Goal: Information Seeking & Learning: Learn about a topic

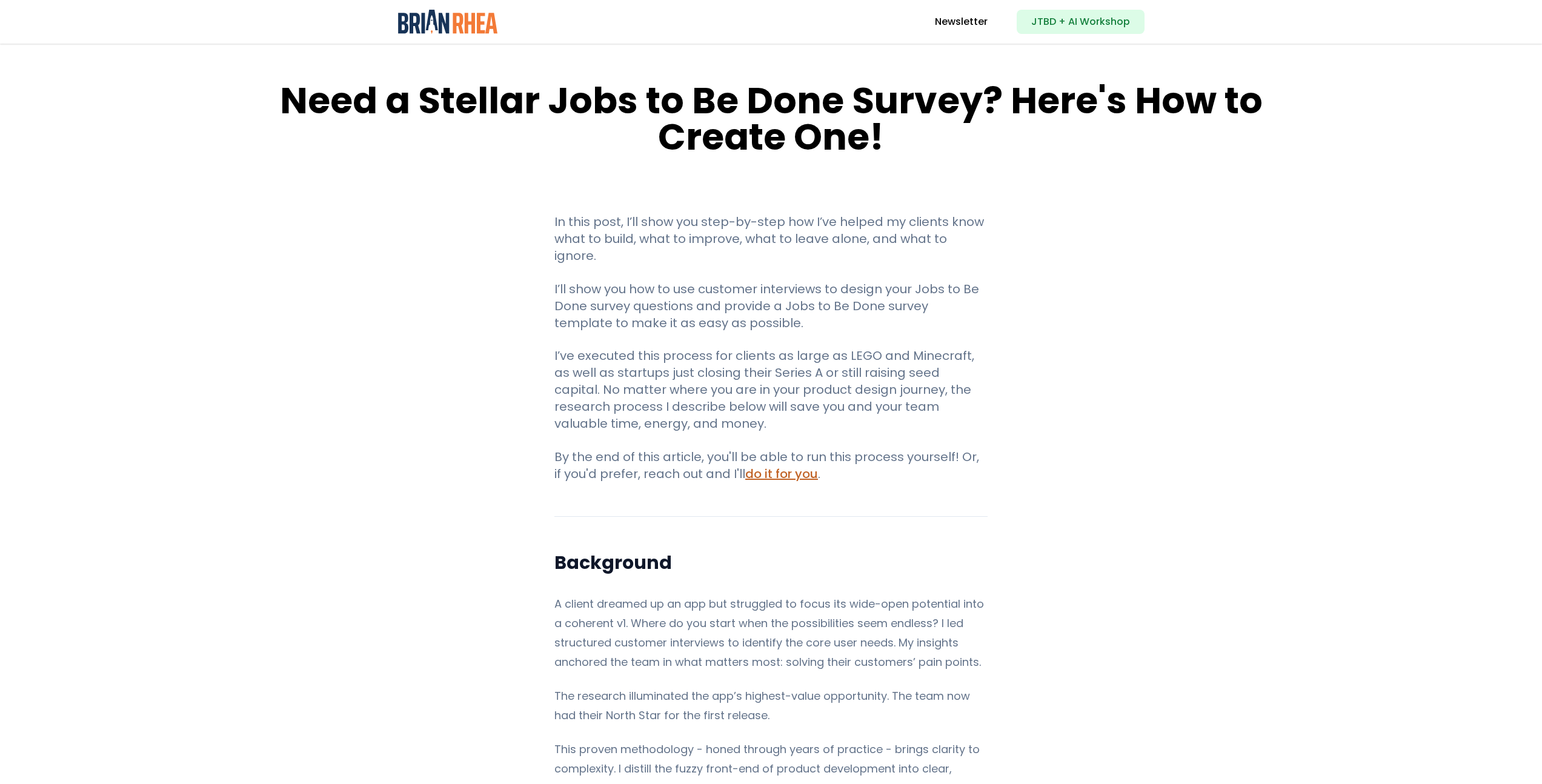
scroll to position [239, 0]
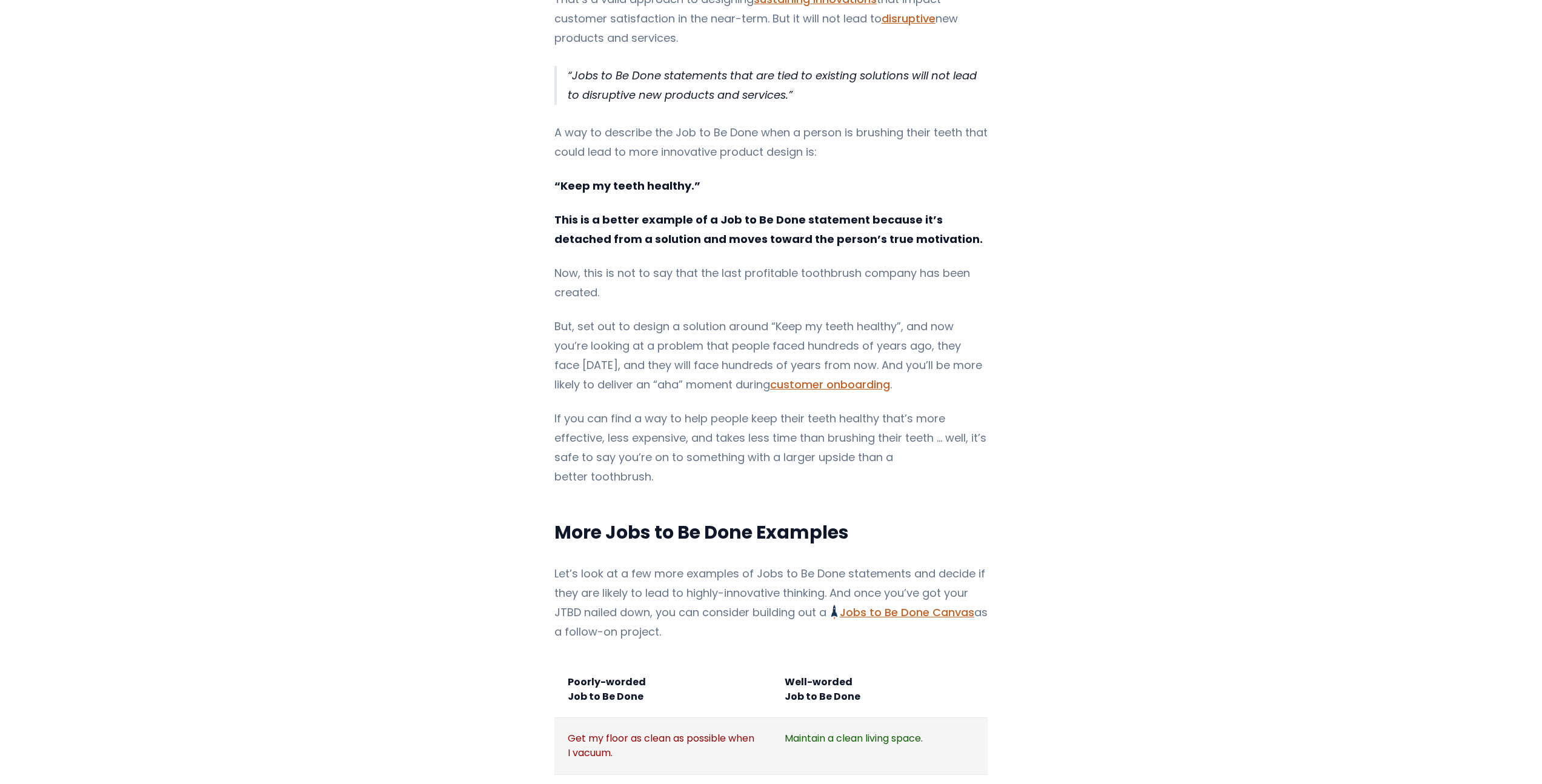
scroll to position [865, 0]
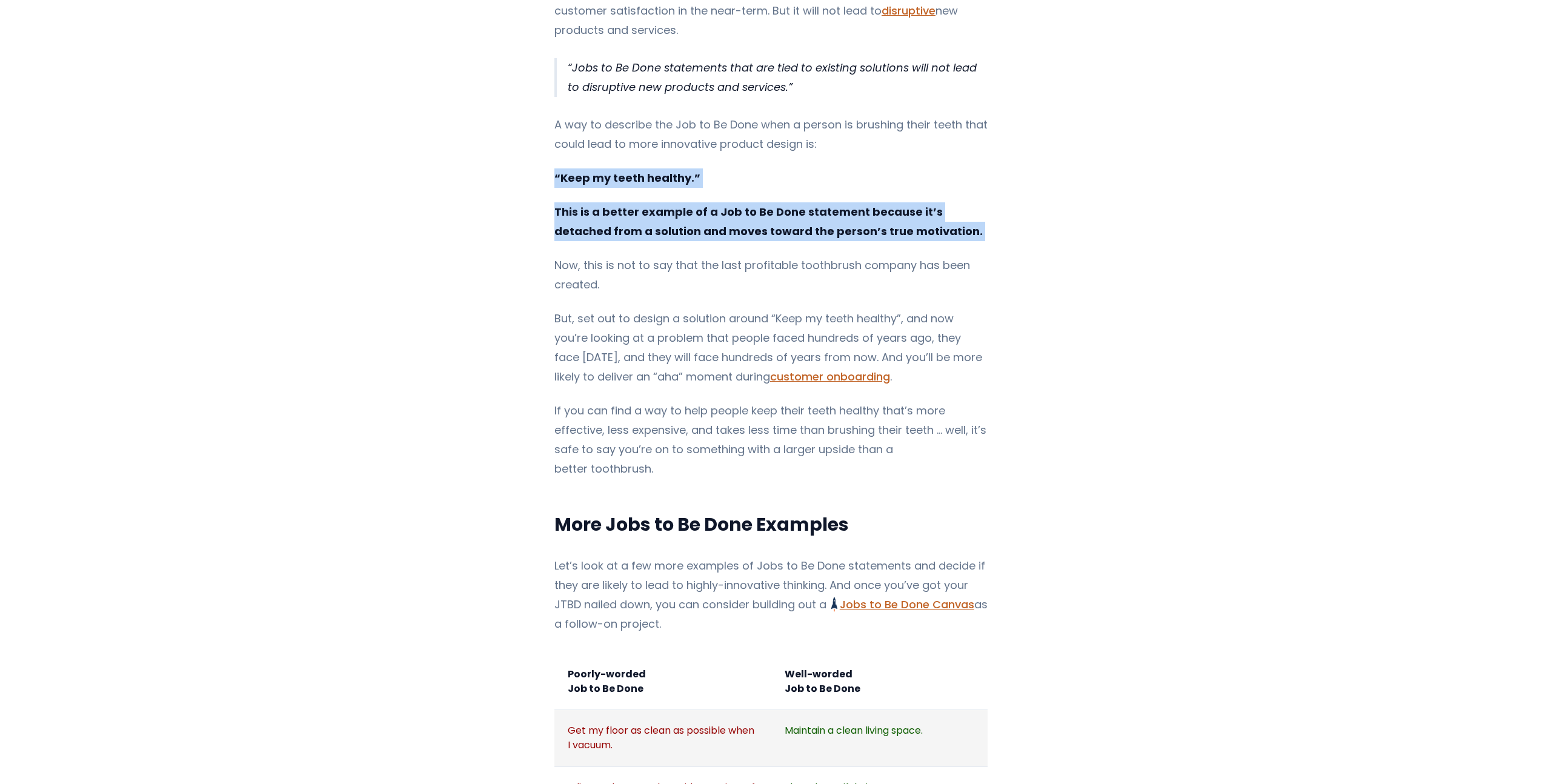
drag, startPoint x: 549, startPoint y: 155, endPoint x: 924, endPoint y: 224, distance: 381.3
click at [924, 224] on div "If you're trying to integrate Jobs to Be Done Jobs to Be Done Framework and Its…" at bounding box center [771, 657] width 433 height 2692
copy div "“Keep my teeth healthy.” This is a better example of a Job to Be Done statement…"
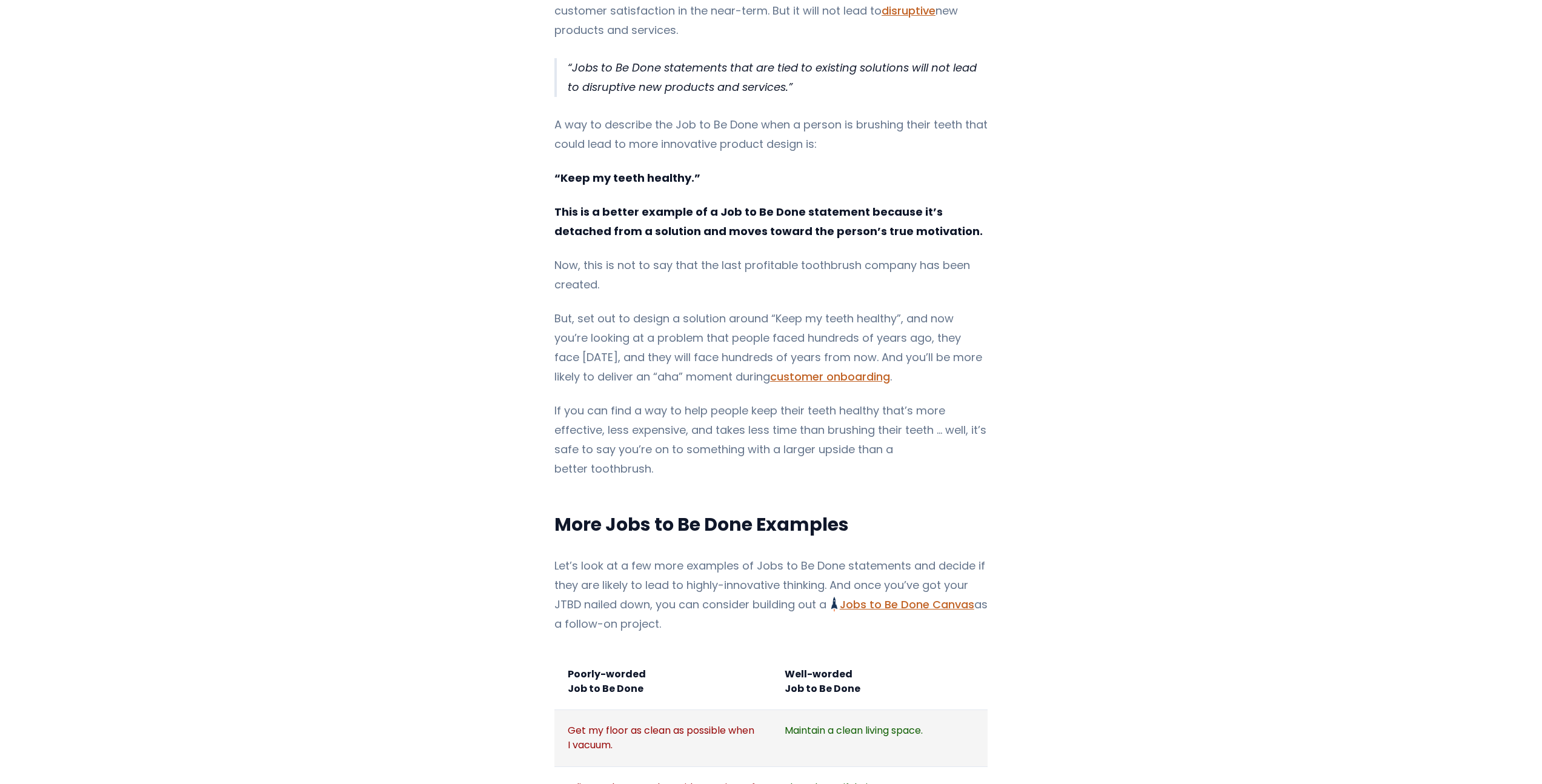
click at [277, 325] on div "If you're trying to integrate Jobs to Be Done Jobs to Be Done Framework and Its…" at bounding box center [771, 657] width 1028 height 2692
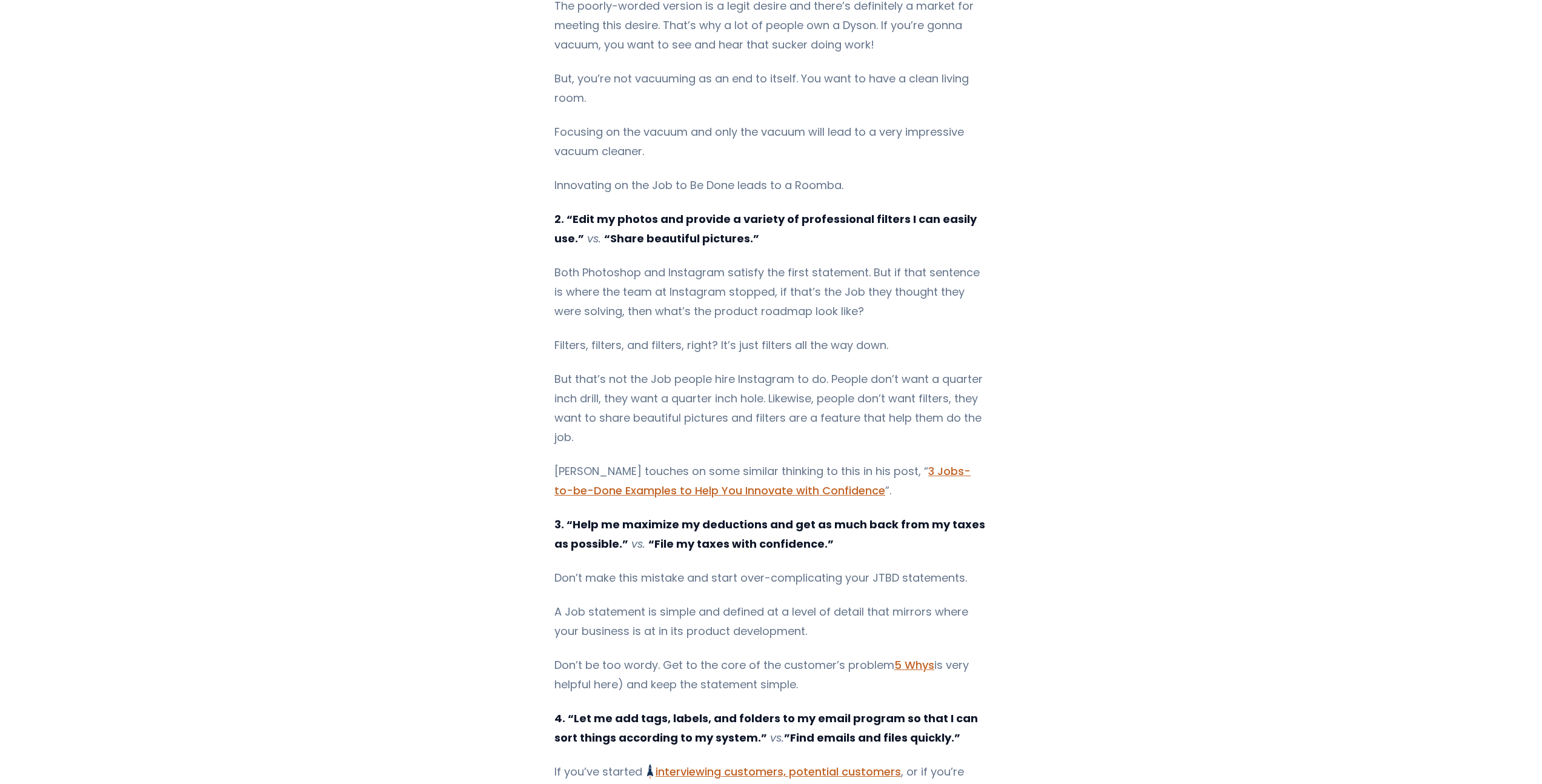
scroll to position [1972, 0]
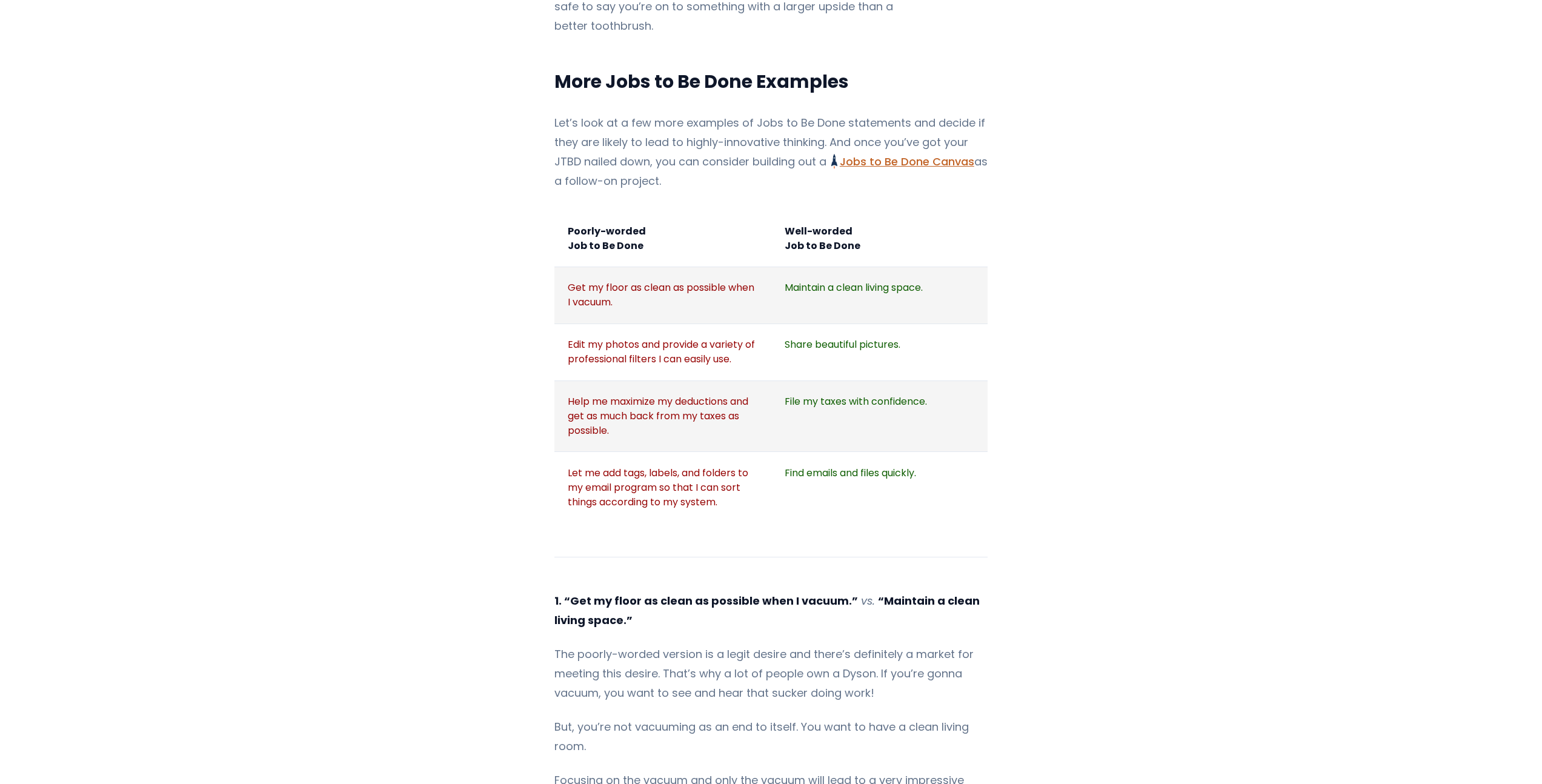
scroll to position [1168, 0]
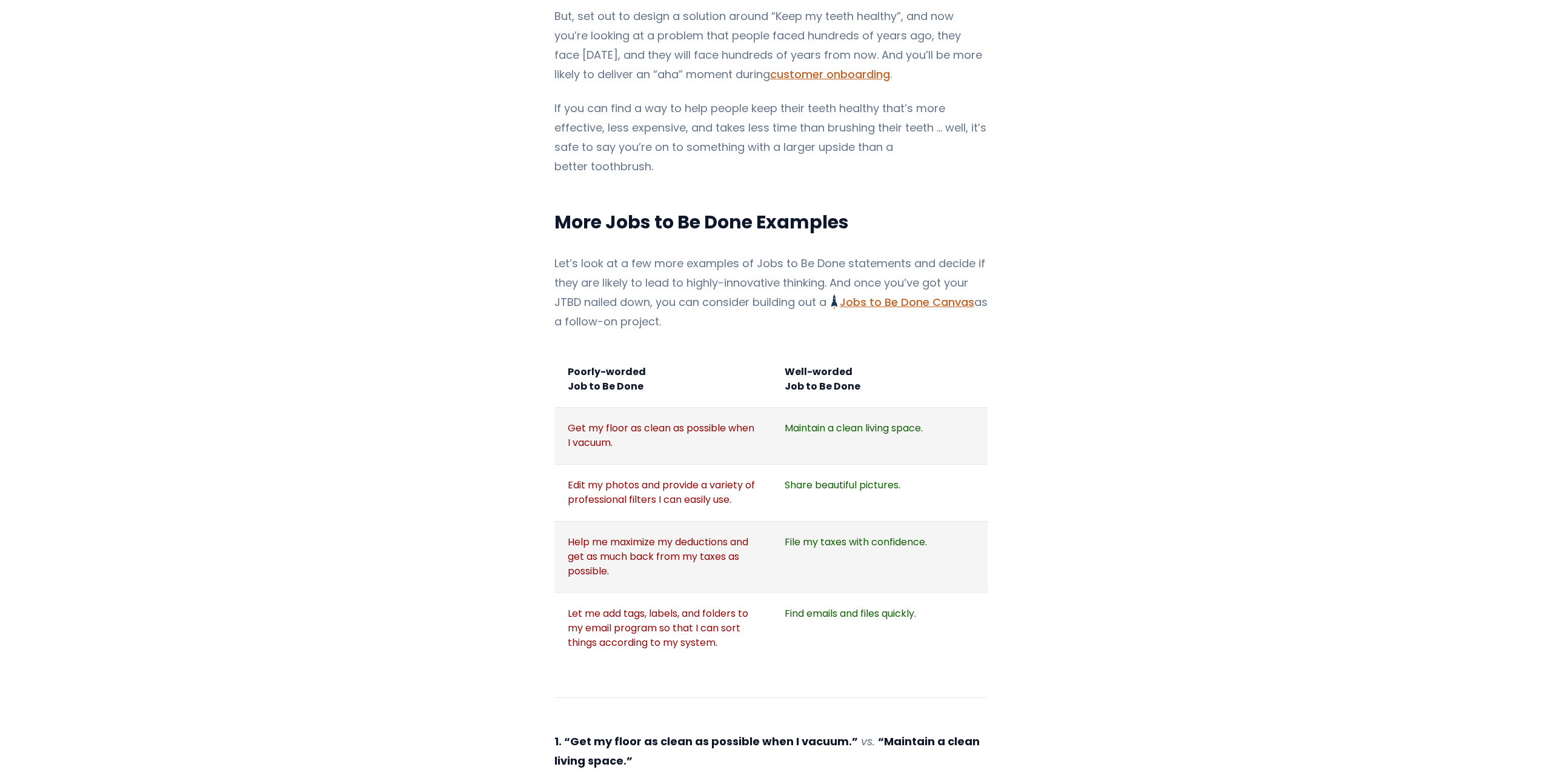
click at [539, 378] on div "If you're trying to integrate Jobs to Be Done Jobs to Be Done Framework and Its…" at bounding box center [771, 355] width 1028 height 2692
drag, startPoint x: 557, startPoint y: 327, endPoint x: 1038, endPoint y: 597, distance: 551.6
click at [1038, 597] on div "If you're trying to integrate Jobs to Be Done Jobs to Be Done Framework and Its…" at bounding box center [771, 355] width 1028 height 2692
copy table "Content"
click at [1262, 481] on div "If you're trying to integrate Jobs to Be Done Jobs to Be Done Framework and Its…" at bounding box center [771, 355] width 1028 height 2692
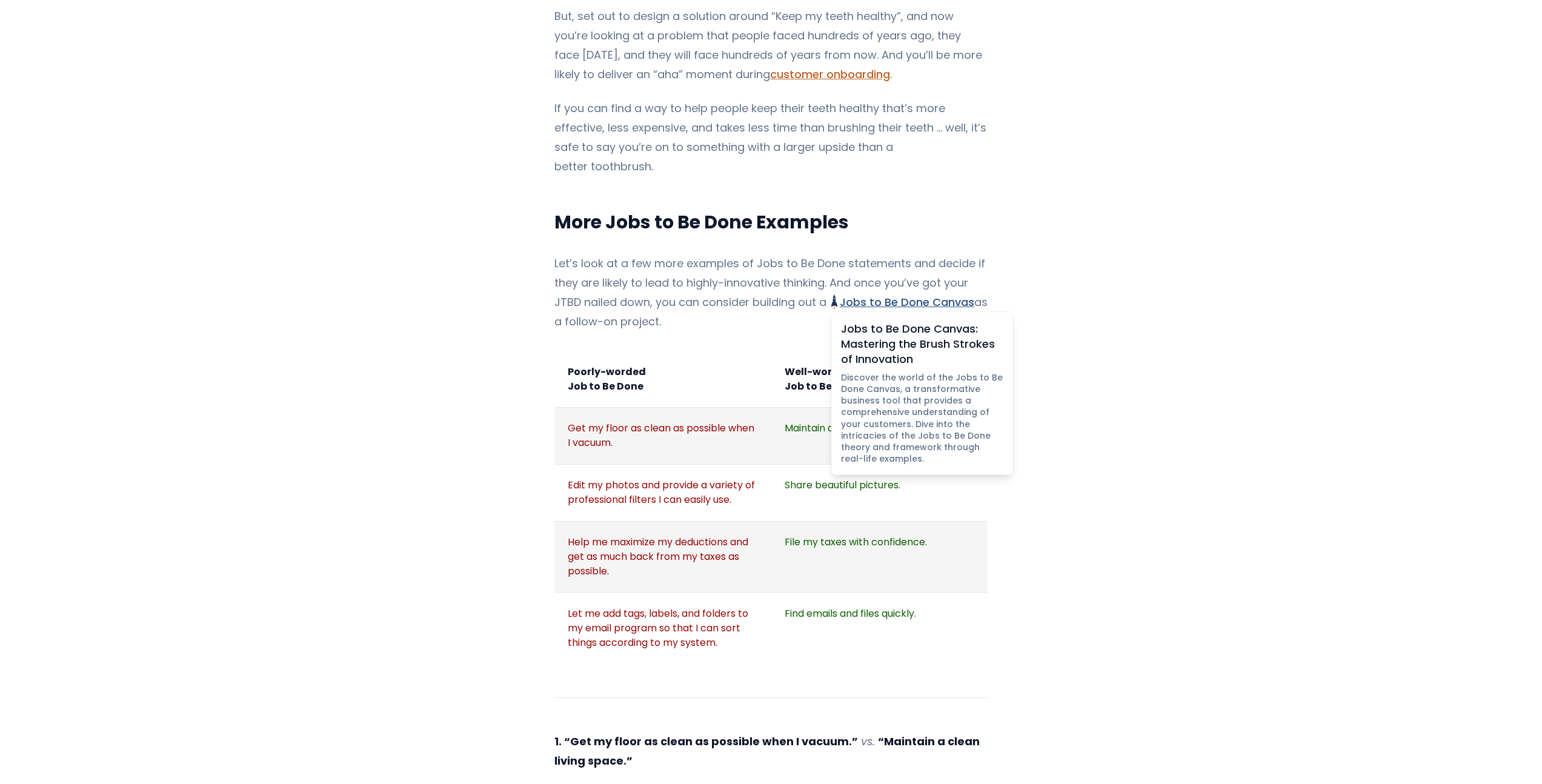
click at [913, 294] on link "Jobs to Be Done Canvas Jobs to Be Done Canvas: Mastering the Brush Strokes of I…" at bounding box center [902, 301] width 143 height 15
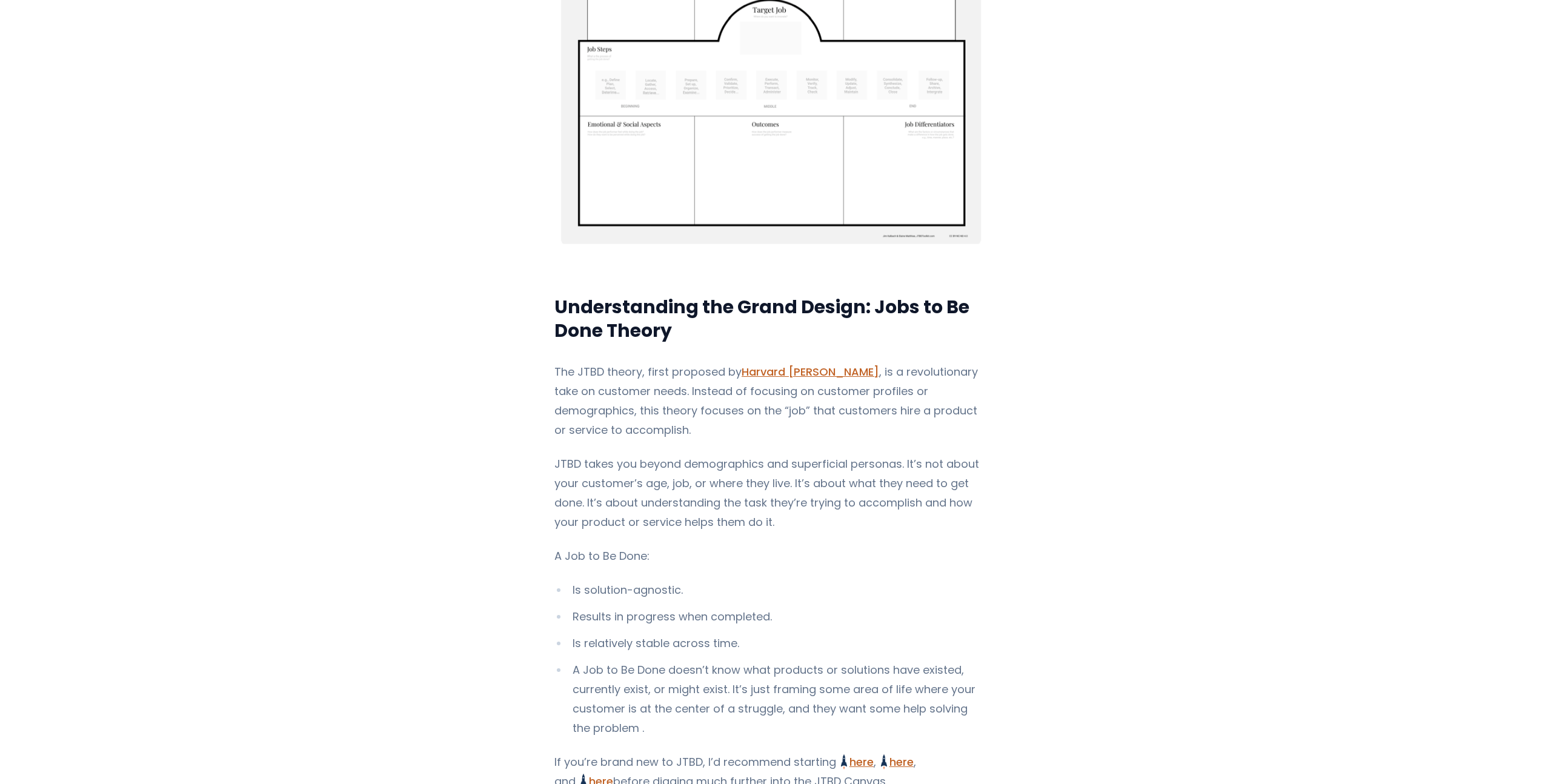
scroll to position [851, 0]
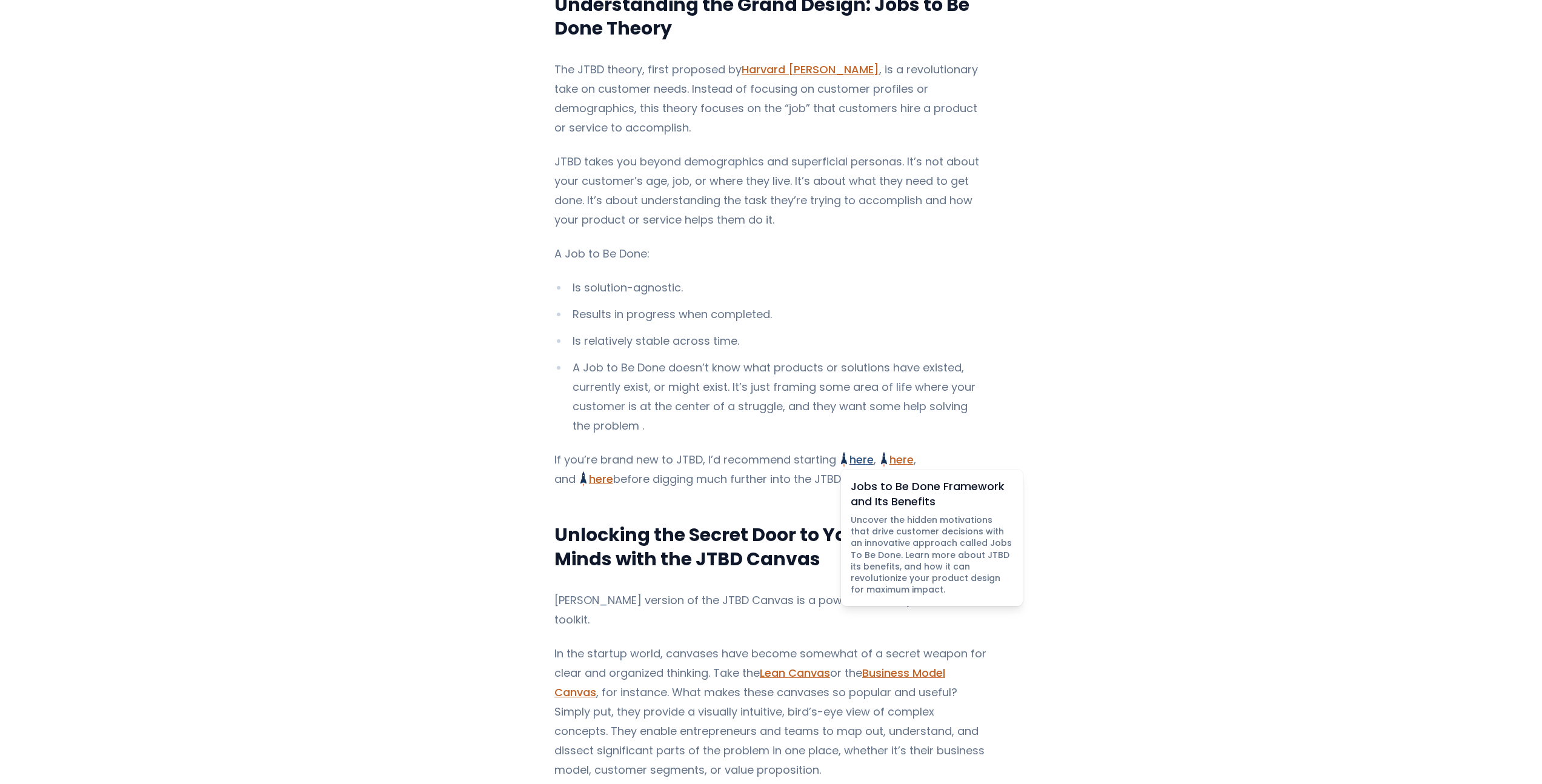
click at [851, 467] on link "here Jobs to Be Done Framework and Its Benefits Uncover the hidden motivations …" at bounding box center [857, 459] width 33 height 15
click at [889, 467] on link "here How to Write Jobs to Be Done Example Statements Learn how to write effecti…" at bounding box center [897, 459] width 33 height 15
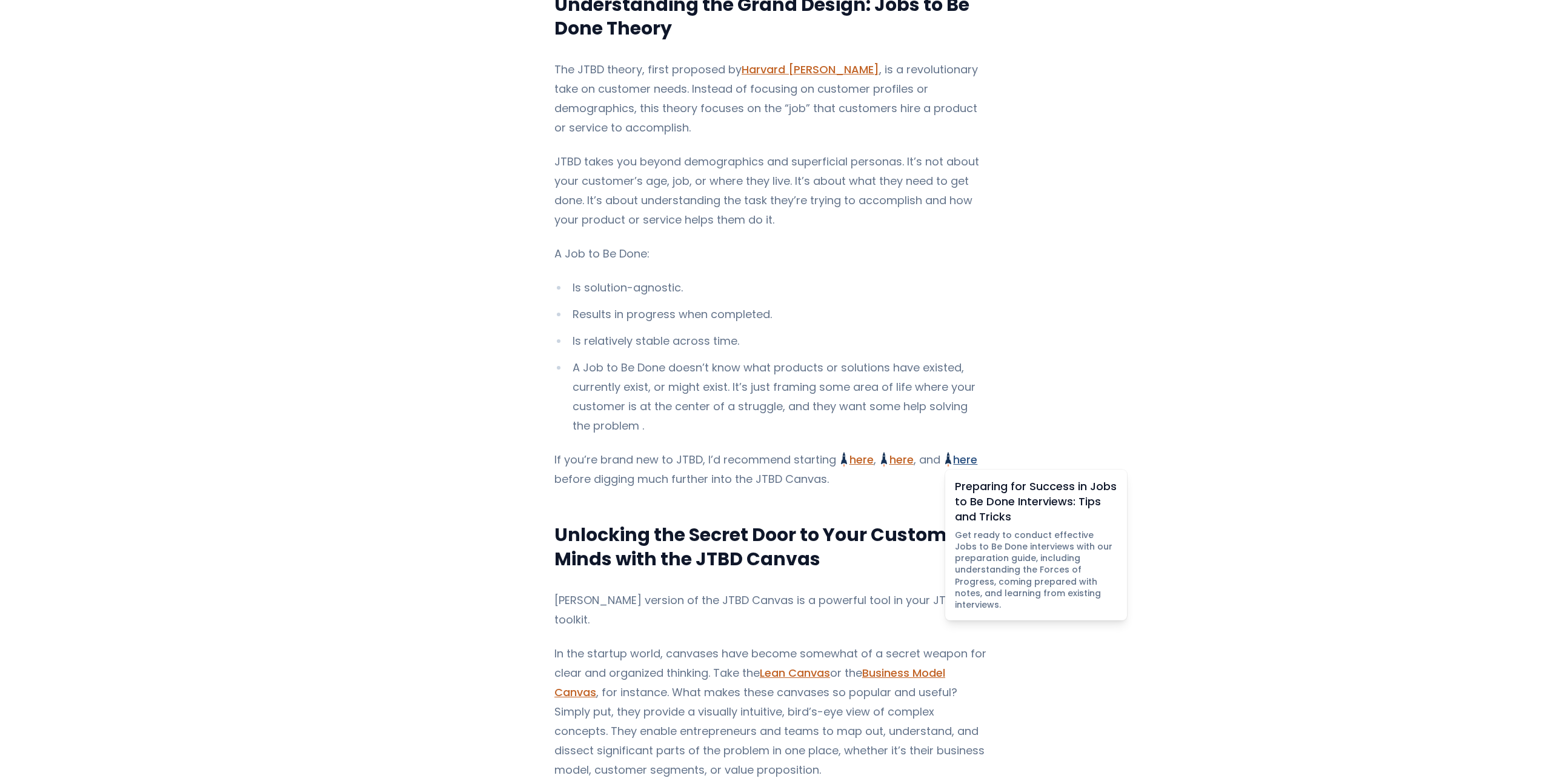
click at [954, 466] on link "here Preparing for Success in Jobs to Be Done Interviews: Tips and Tricks Get r…" at bounding box center [961, 459] width 33 height 15
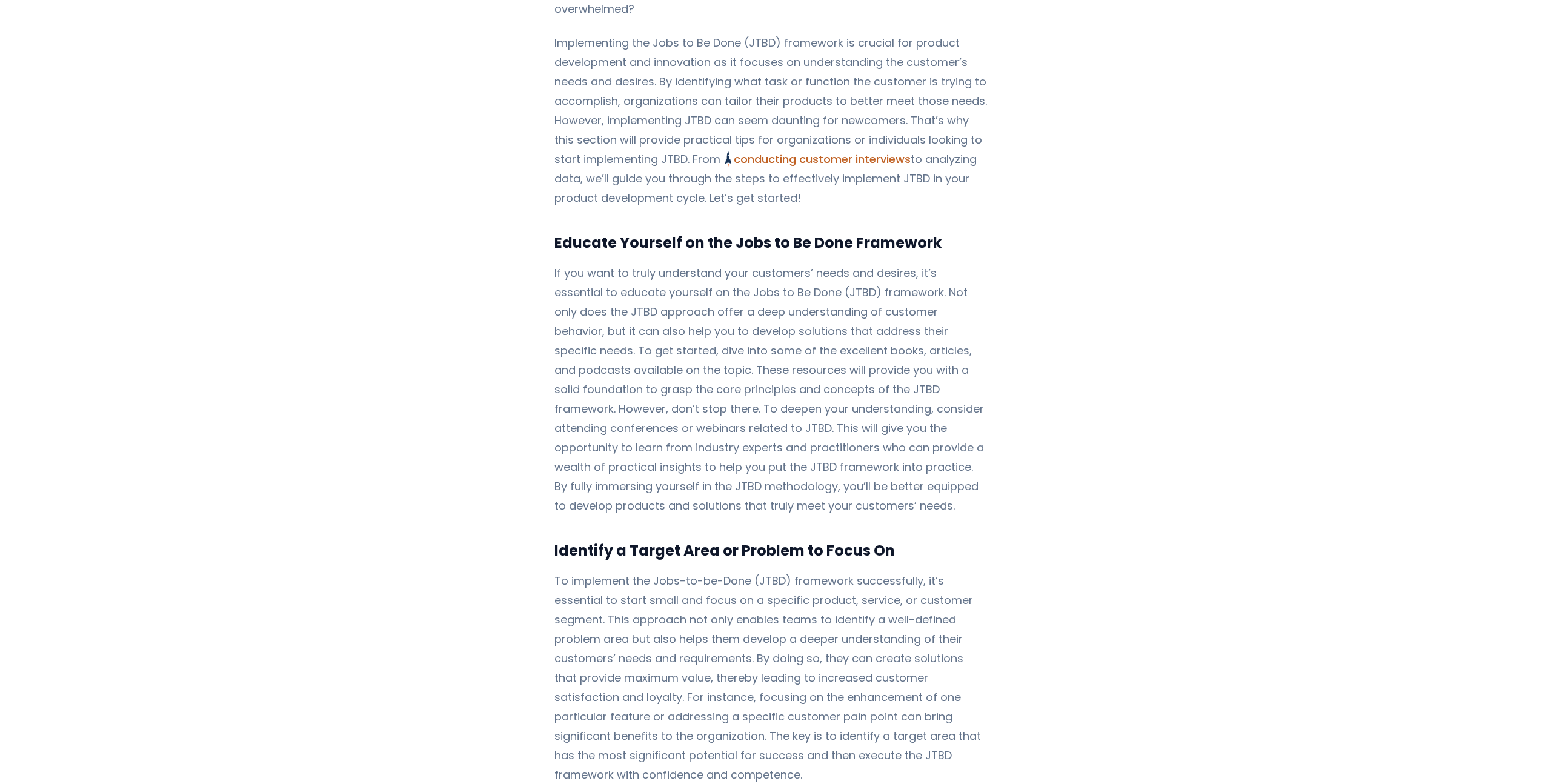
scroll to position [3985, 0]
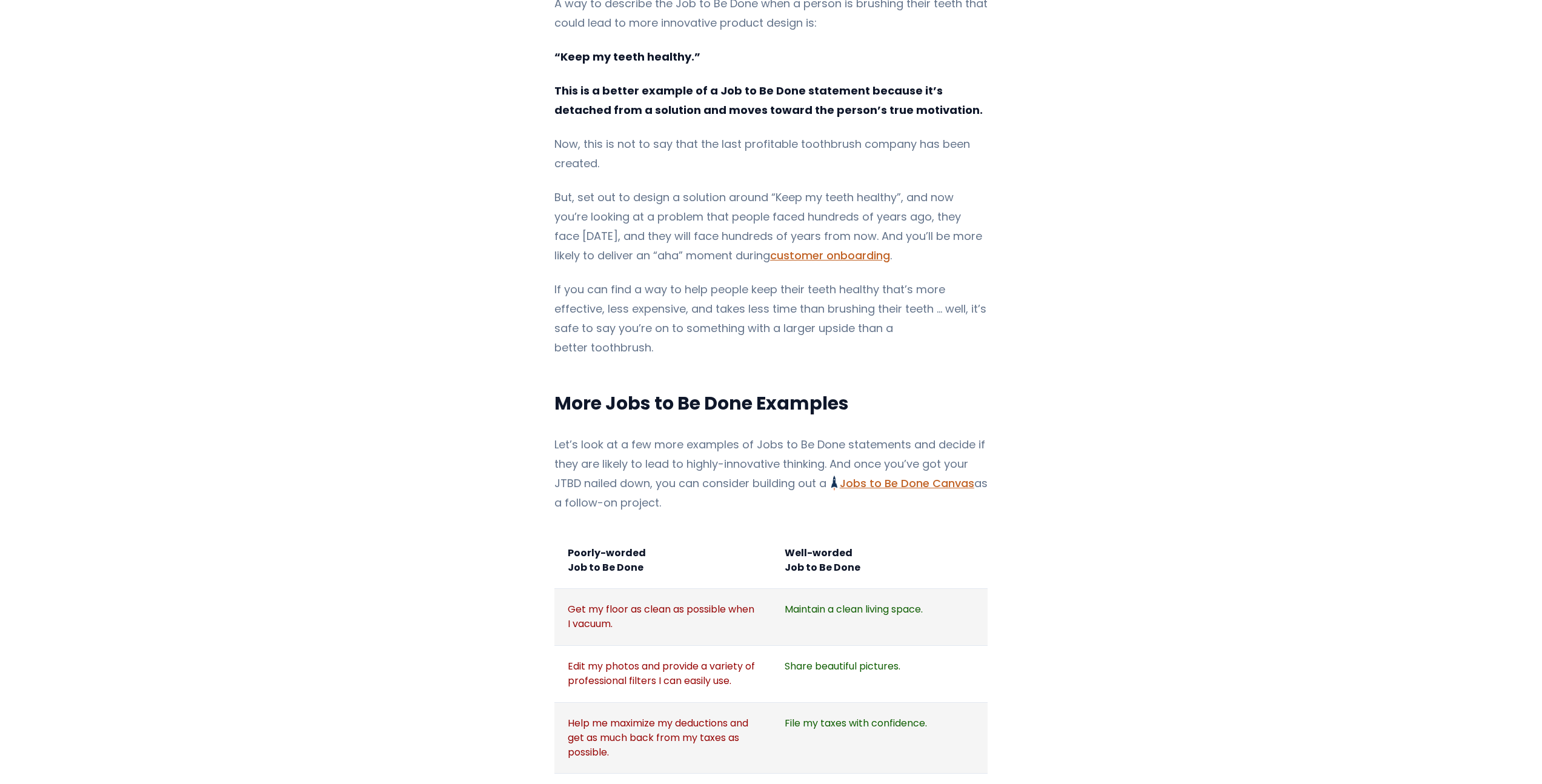
scroll to position [1221, 0]
